Goal: Communication & Community: Answer question/provide support

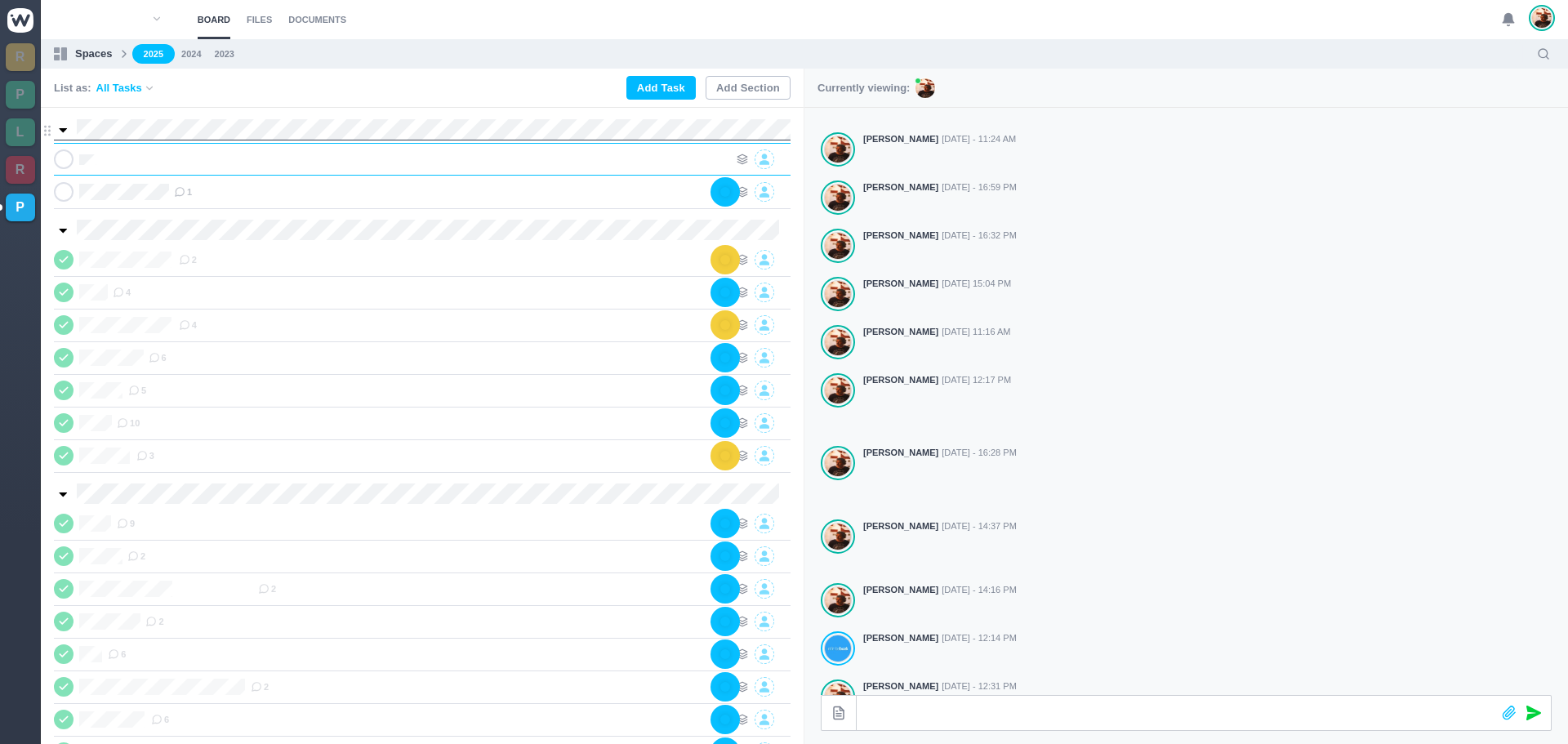
scroll to position [0, 1]
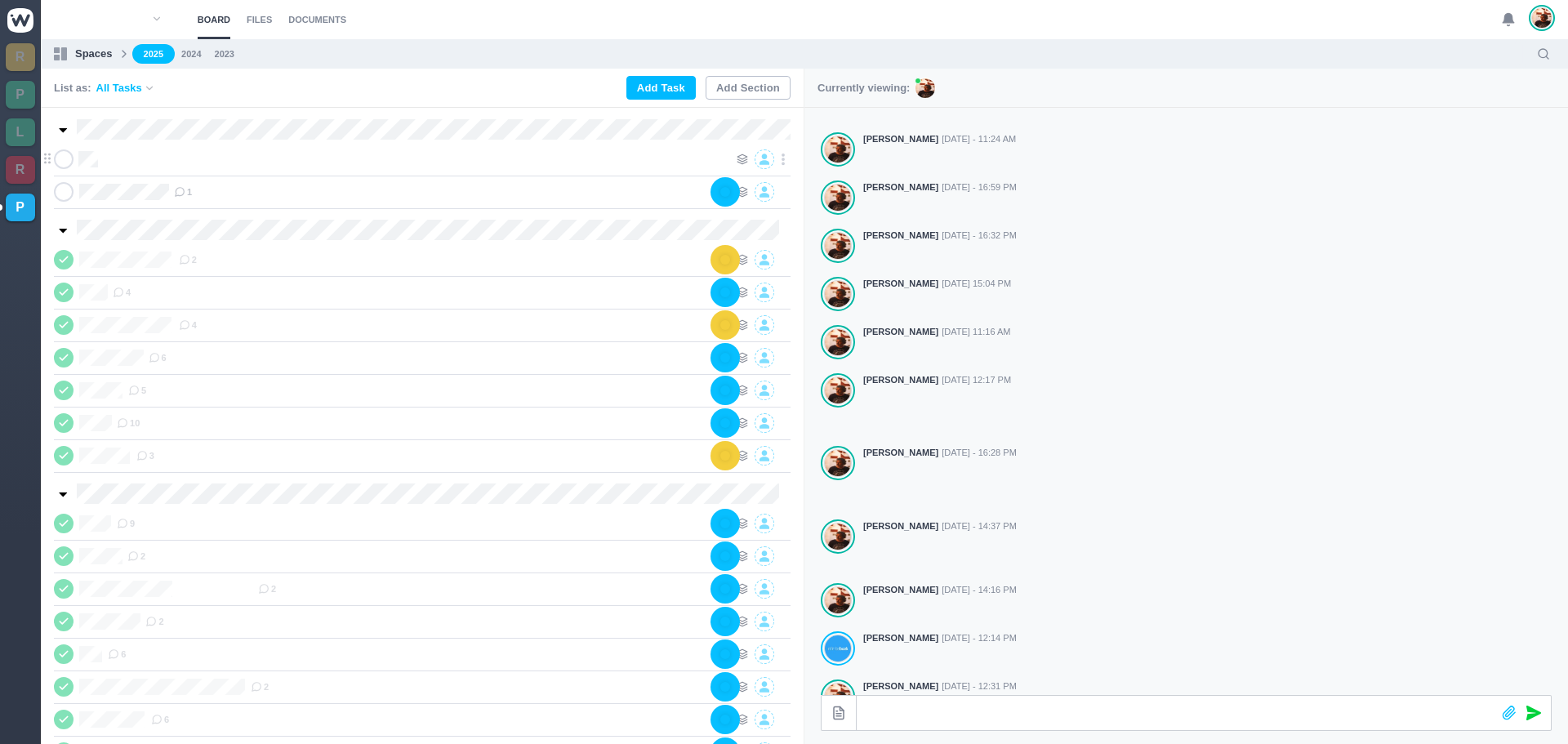
click at [283, 163] on div at bounding box center [416, 159] width 626 height 20
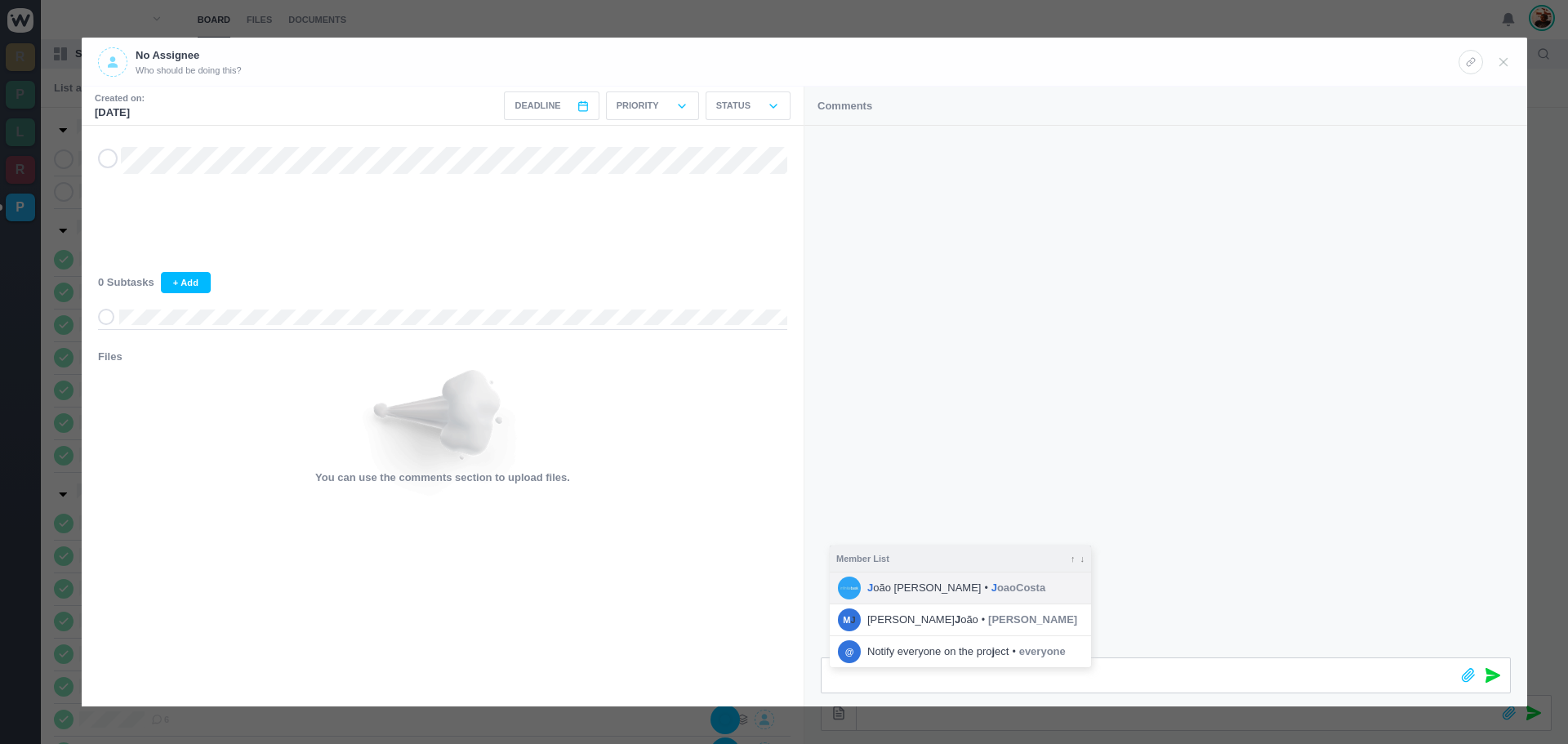
click at [984, 582] on icon "•" at bounding box center [985, 588] width 3 height 15
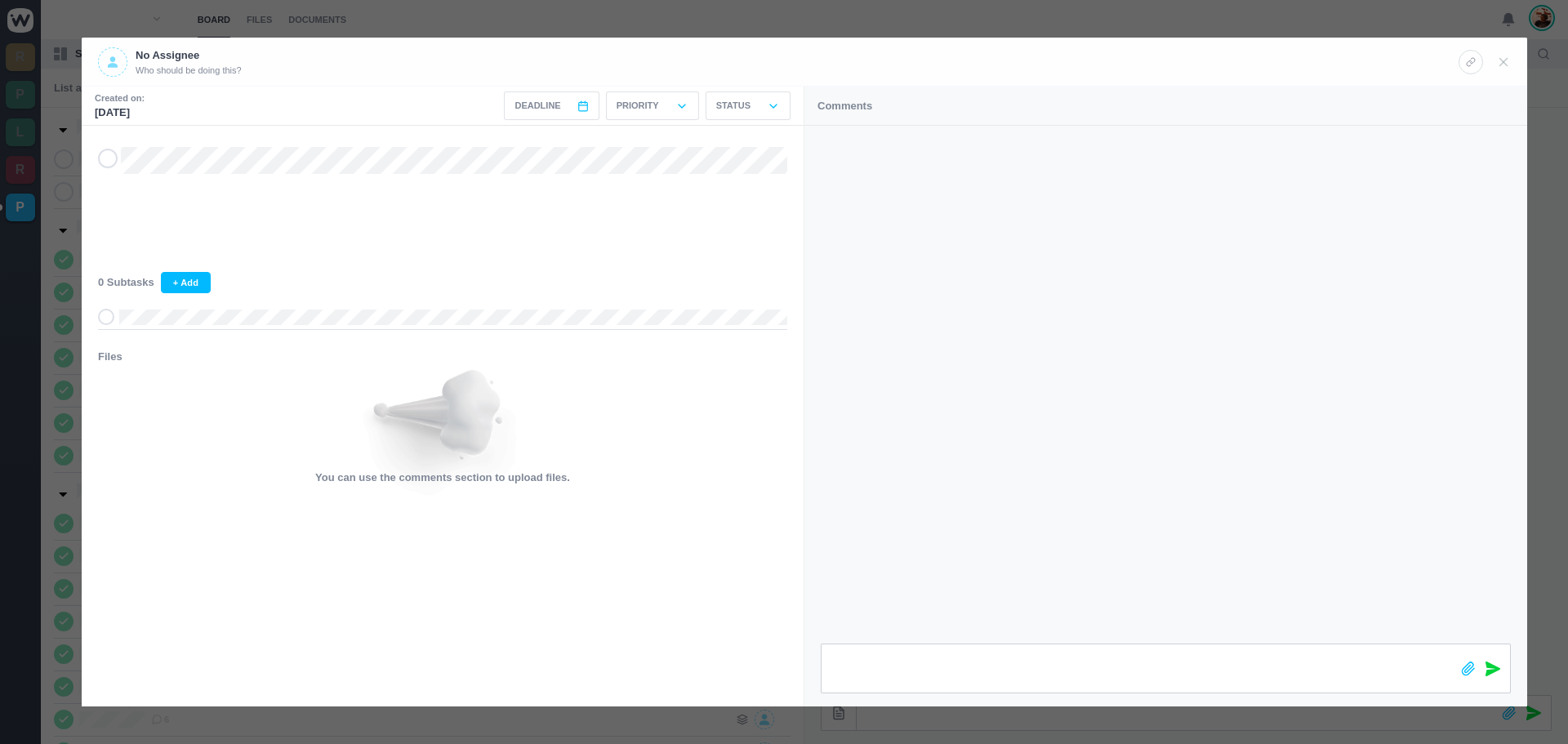
click at [1490, 666] on icon at bounding box center [1492, 668] width 15 height 15
click at [1503, 63] on icon at bounding box center [1504, 63] width 15 height 15
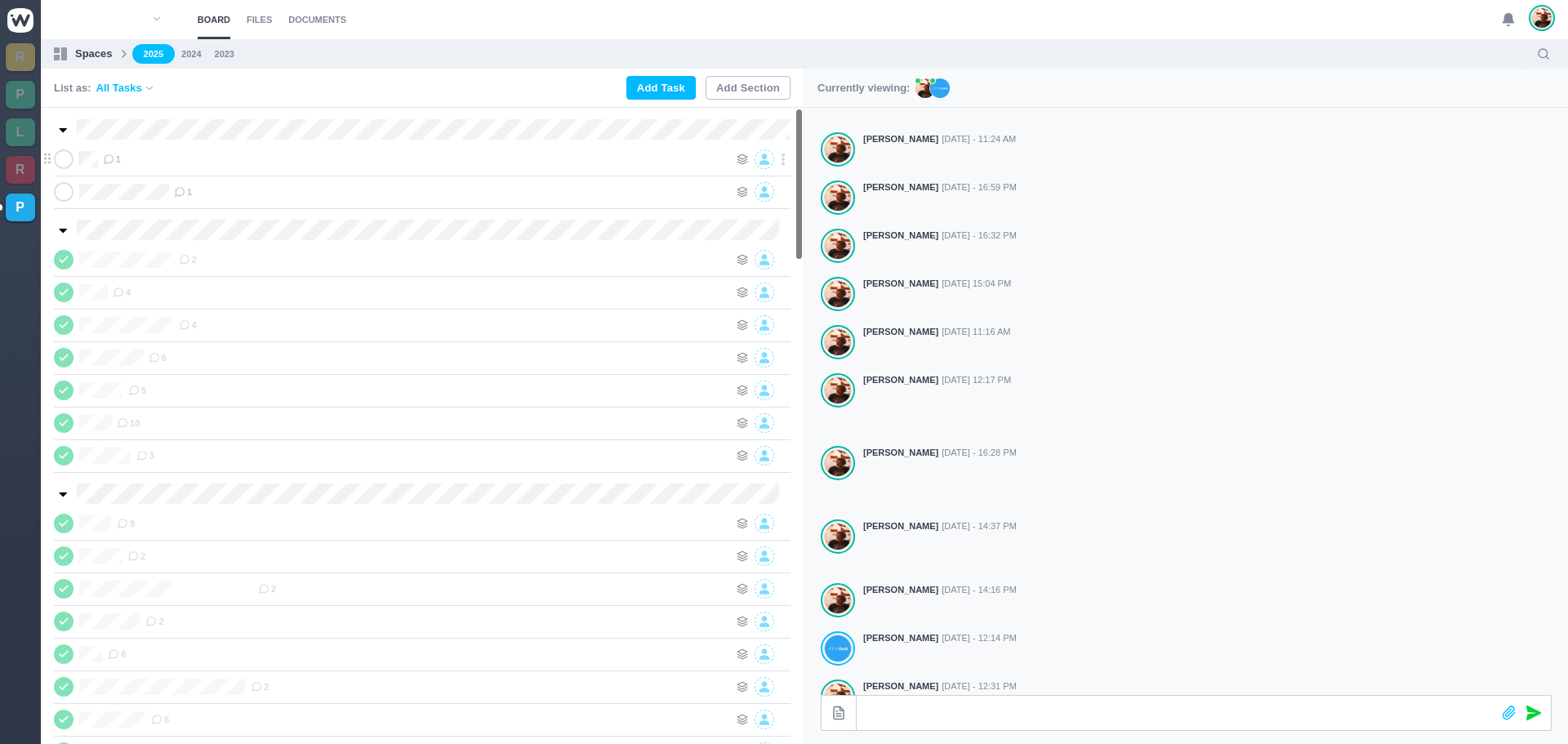
click at [198, 162] on div "1" at bounding box center [416, 159] width 626 height 20
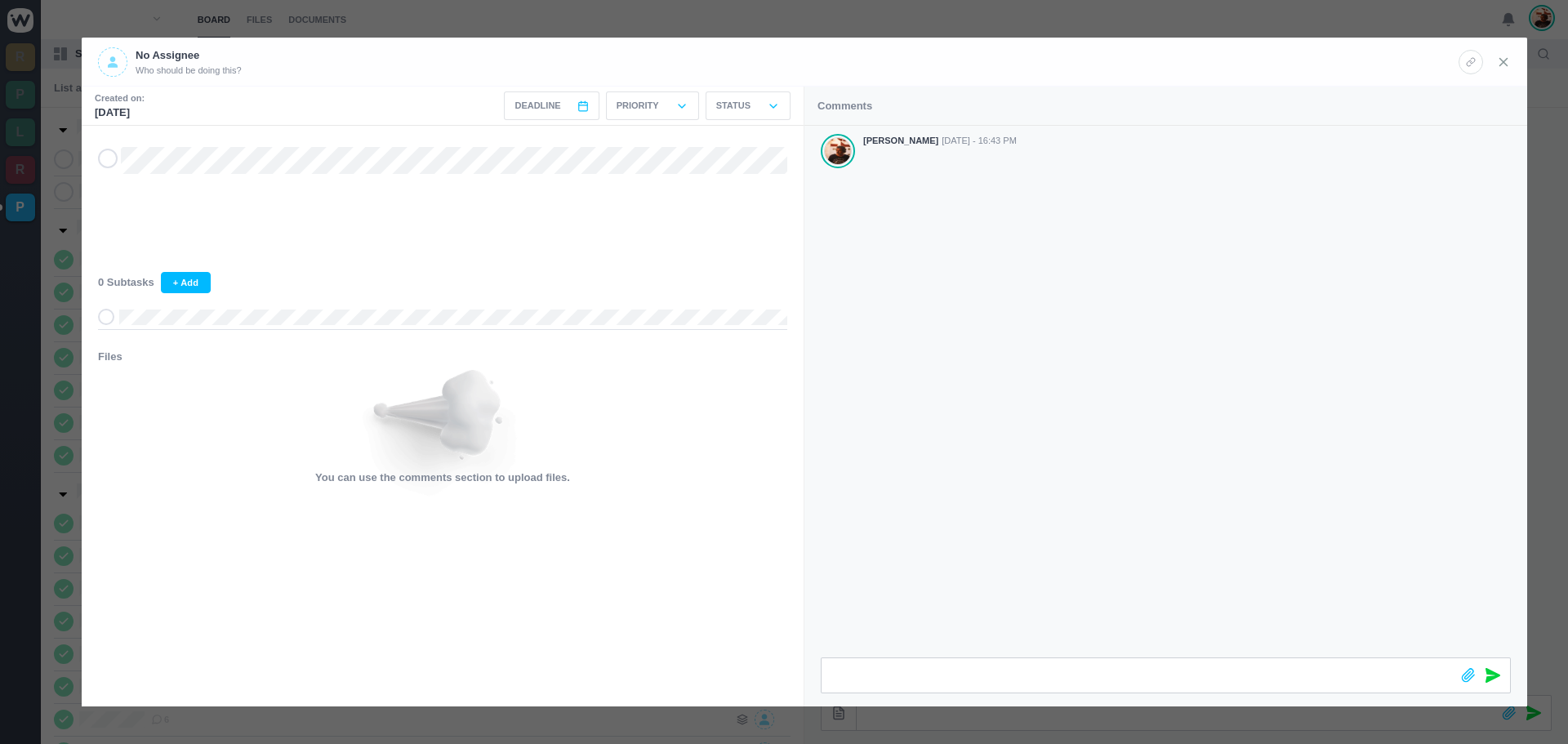
click at [1499, 63] on icon at bounding box center [1504, 63] width 15 height 15
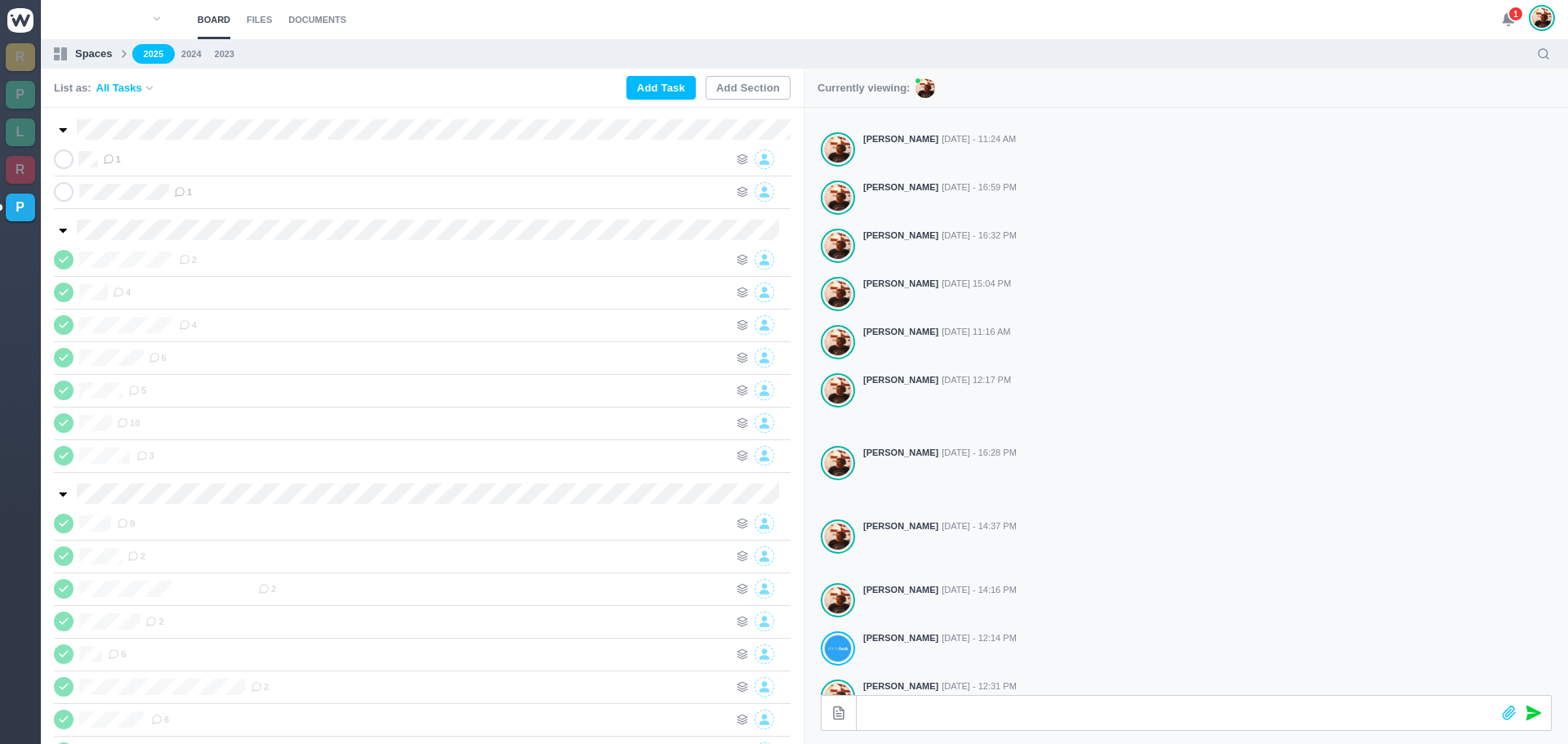
click at [1504, 18] on use at bounding box center [1508, 20] width 11 height 12
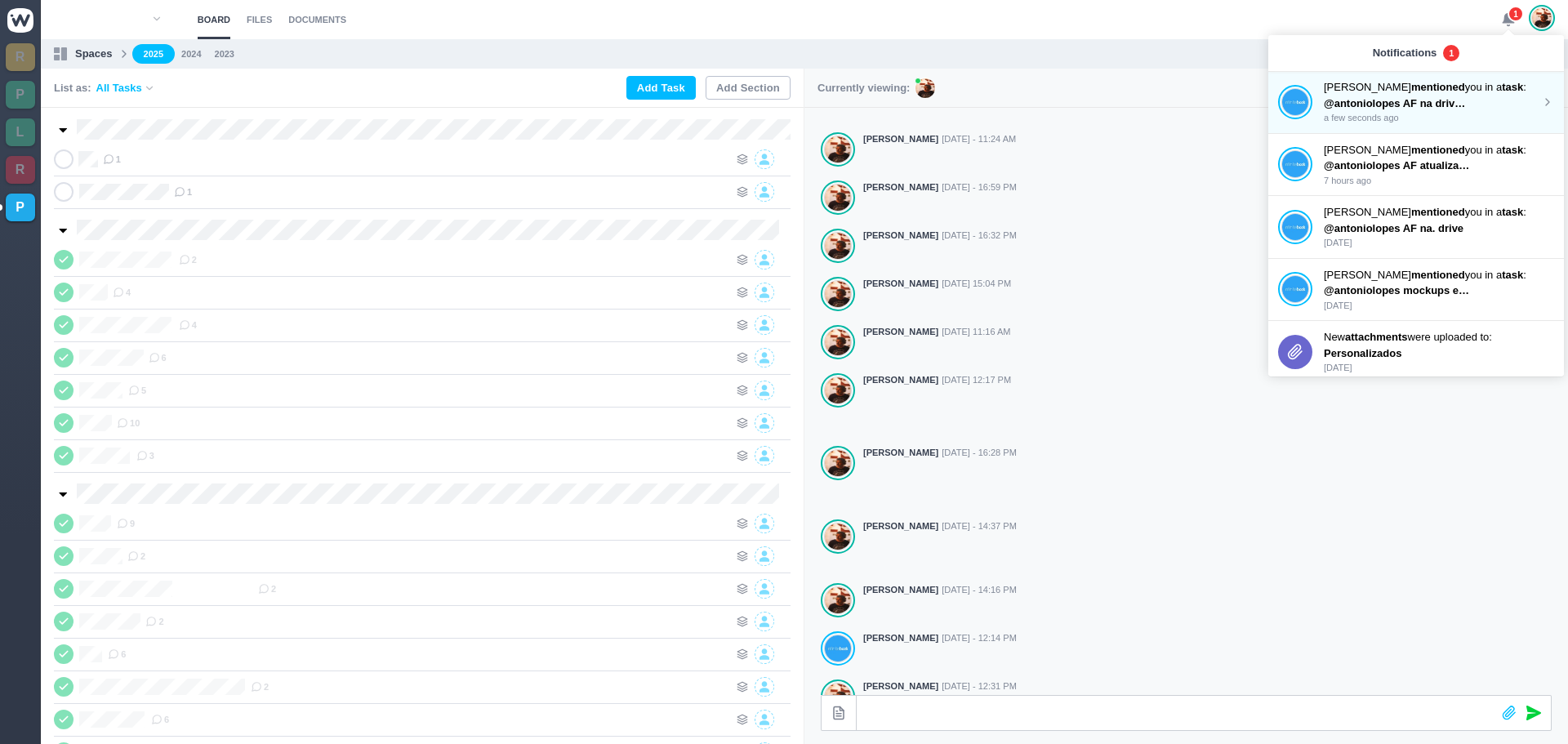
click at [1387, 103] on span "@antoniolopes AF na drive *logo Gobierno de España e INAP sem qualidade" at bounding box center [1517, 103] width 387 height 12
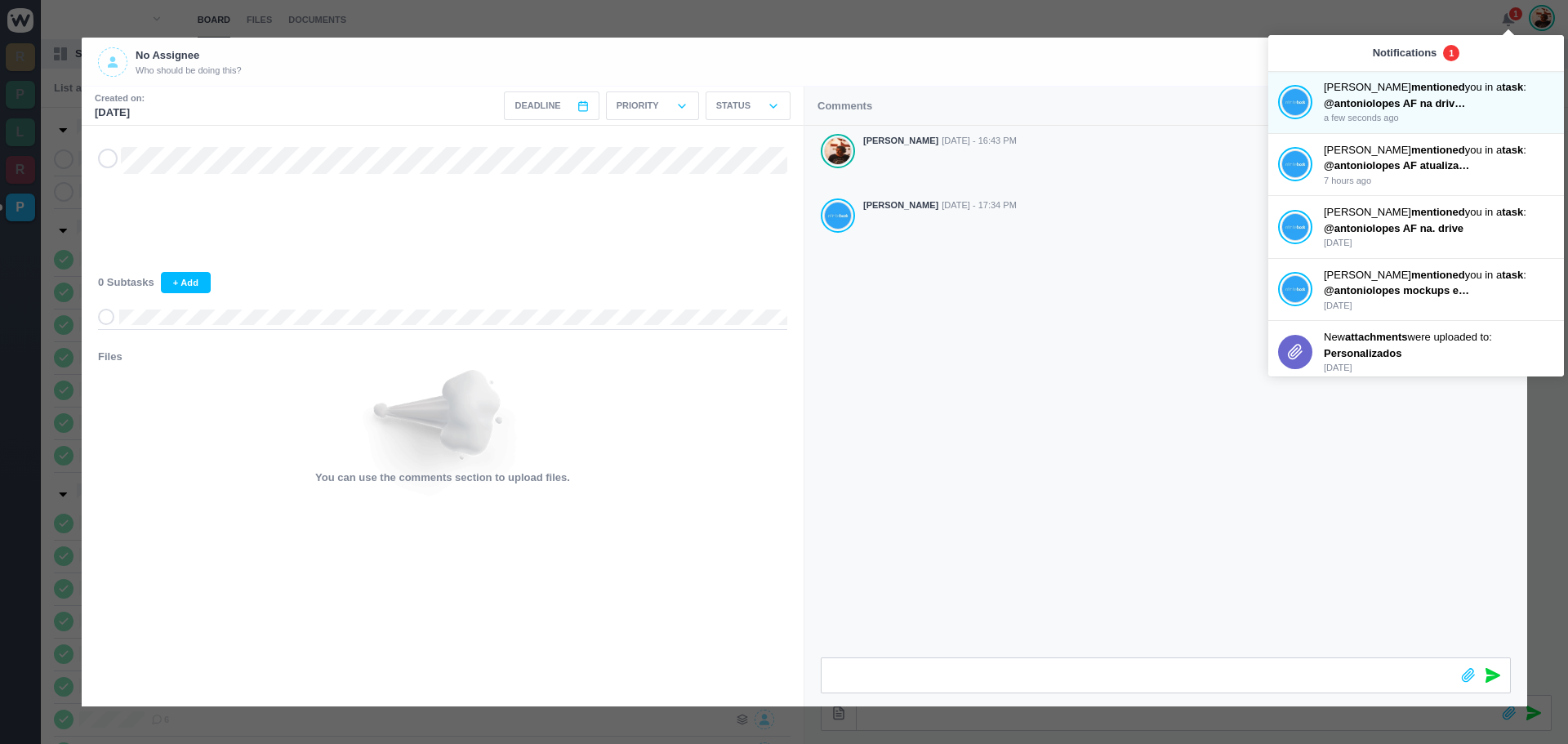
drag, startPoint x: 1067, startPoint y: 412, endPoint x: 1037, endPoint y: 387, distance: 39.1
click at [1065, 410] on div "[PERSON_NAME] [DATE] - 16:43 PM [PERSON_NAME] [DATE] - 17:34 PM" at bounding box center [1165, 391] width 723 height 531
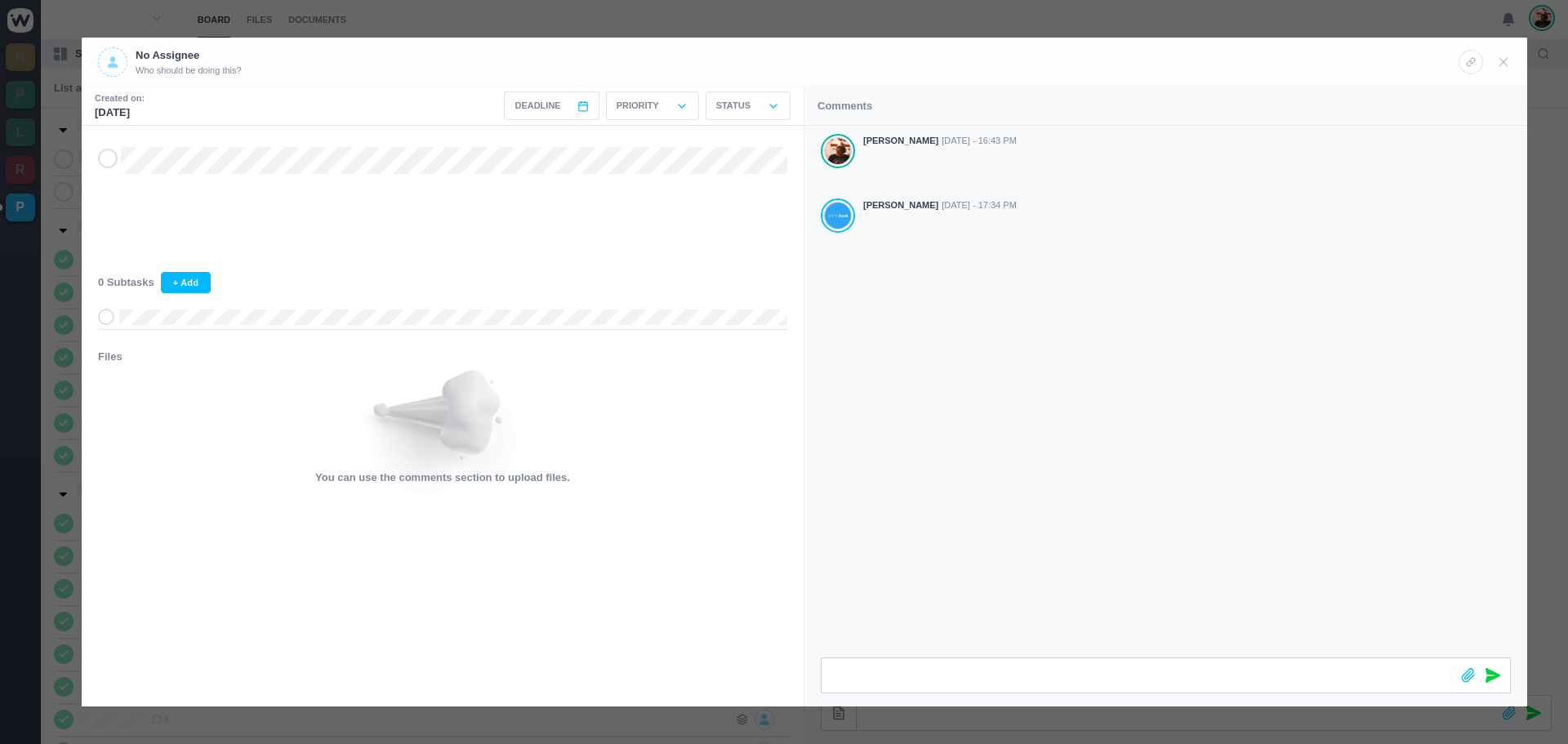
drag, startPoint x: 859, startPoint y: 264, endPoint x: 1059, endPoint y: 283, distance: 200.9
click at [1059, 283] on div "[PERSON_NAME] [DATE] - 16:43 PM [PERSON_NAME] [DATE] - 17:34 PM" at bounding box center [1165, 212] width 723 height 173
click at [1058, 305] on div "[PERSON_NAME] [DATE] - 16:43 PM [PERSON_NAME] [DATE] - 17:34 PM" at bounding box center [1165, 391] width 723 height 531
click at [1111, 280] on div "[PERSON_NAME] [DATE] - 16:43 PM [PERSON_NAME] [DATE] - 17:34 PM" at bounding box center [1165, 212] width 723 height 173
click at [1505, 57] on icon at bounding box center [1504, 63] width 15 height 15
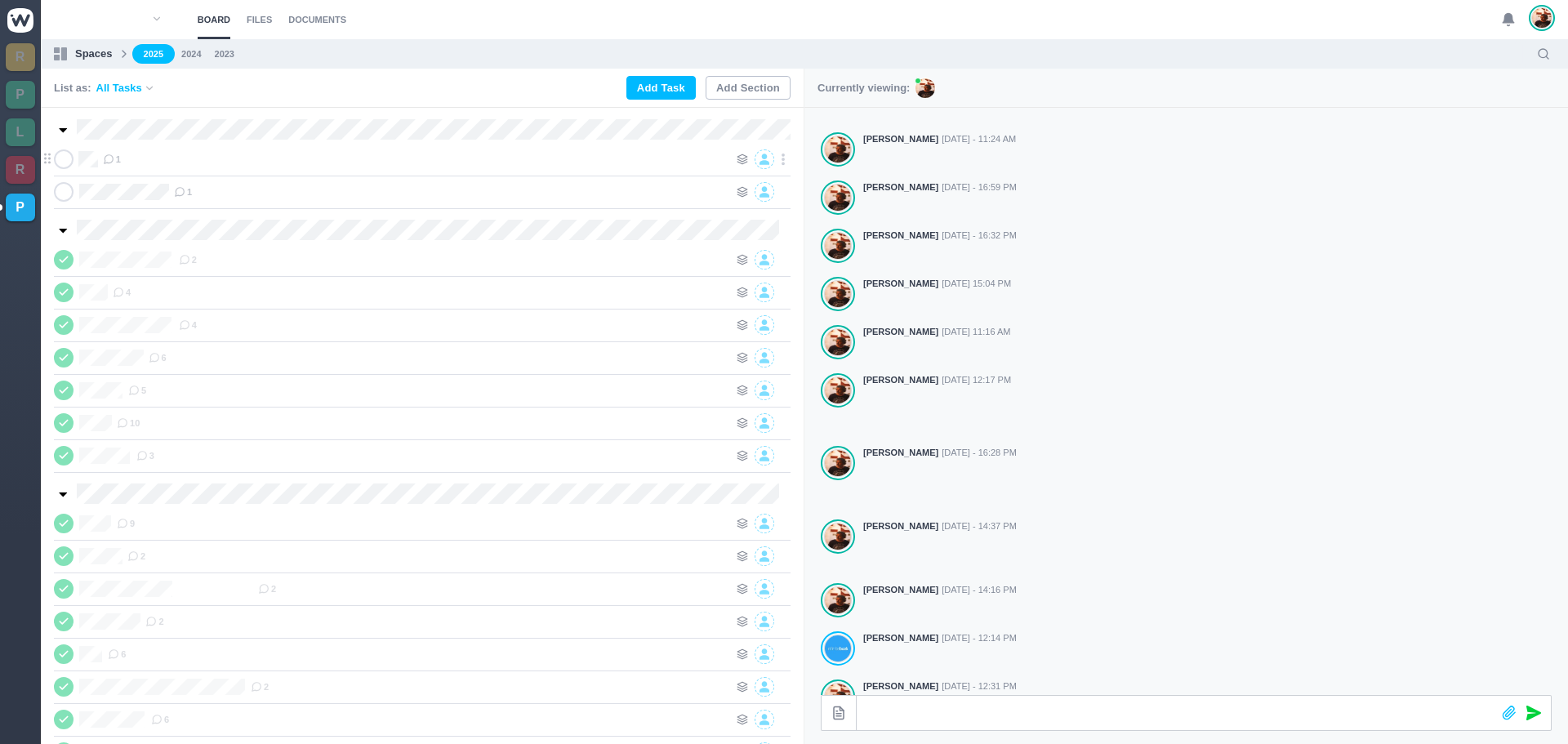
click at [63, 160] on icon at bounding box center [64, 159] width 13 height 11
